Goal: Use online tool/utility: Use online tool/utility

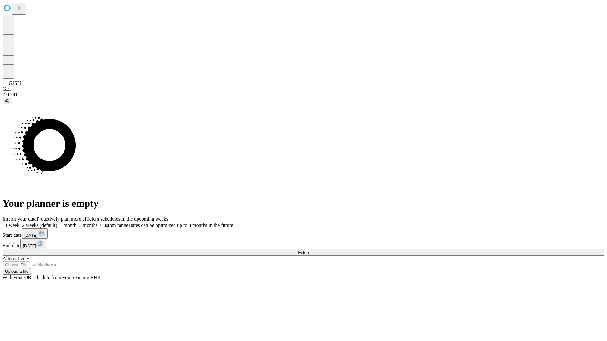
click at [308, 250] on span "Fetch" at bounding box center [303, 252] width 10 height 5
